Goal: Navigation & Orientation: Go to known website

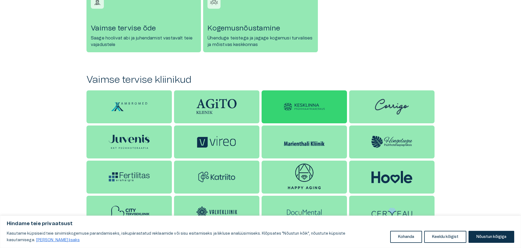
click at [319, 111] on div at bounding box center [304, 106] width 85 height 33
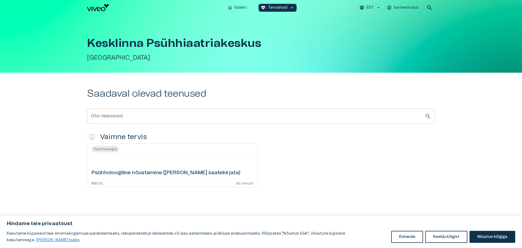
drag, startPoint x: 296, startPoint y: 165, endPoint x: 312, endPoint y: 165, distance: 16.6
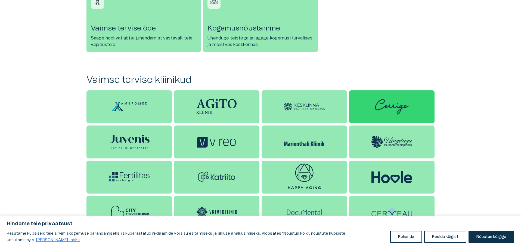
scroll to position [418, 0]
